Goal: Task Accomplishment & Management: Use online tool/utility

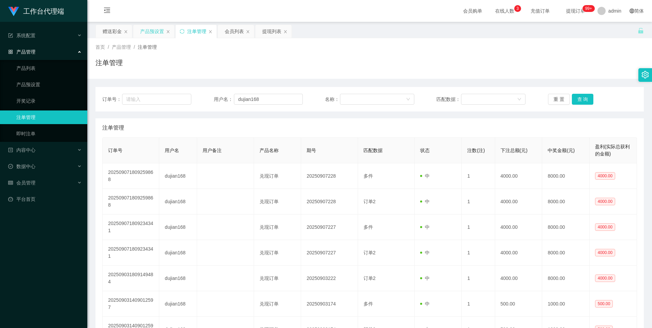
click at [154, 32] on div "产品预设置" at bounding box center [152, 31] width 24 height 13
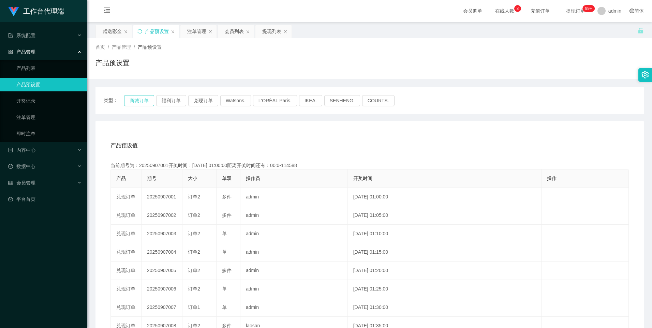
click at [141, 100] on button "商城订单" at bounding box center [139, 100] width 30 height 11
click at [113, 28] on div "赠送彩金" at bounding box center [112, 31] width 19 height 13
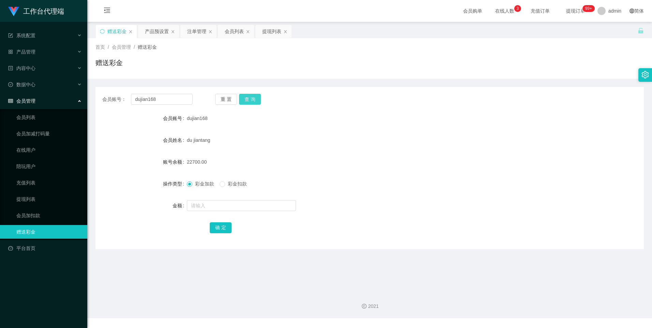
click at [255, 103] on button "查 询" at bounding box center [250, 99] width 22 height 11
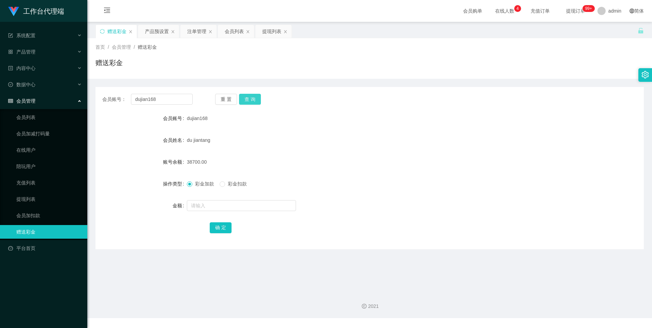
click at [246, 99] on button "查 询" at bounding box center [250, 99] width 22 height 11
